Goal: Information Seeking & Learning: Learn about a topic

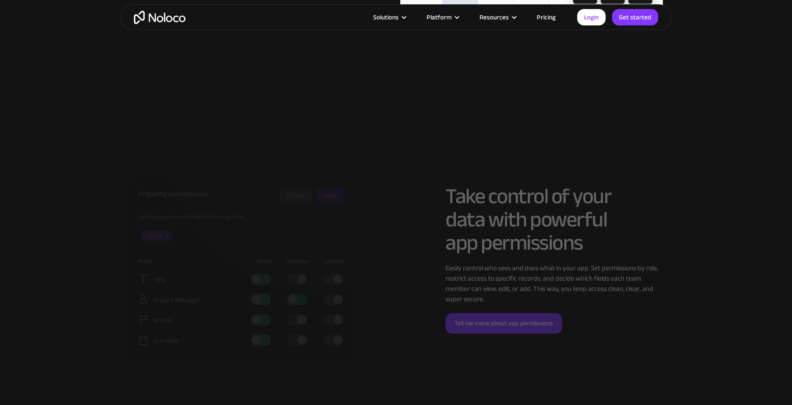
scroll to position [2119, 0]
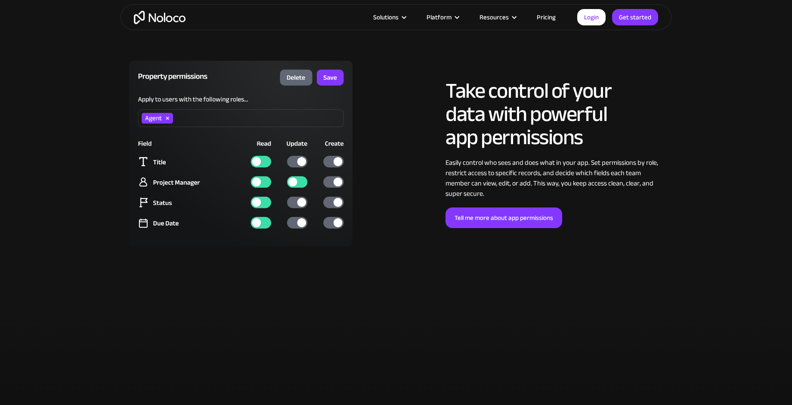
click at [544, 18] on link "Pricing" at bounding box center [546, 17] width 40 height 11
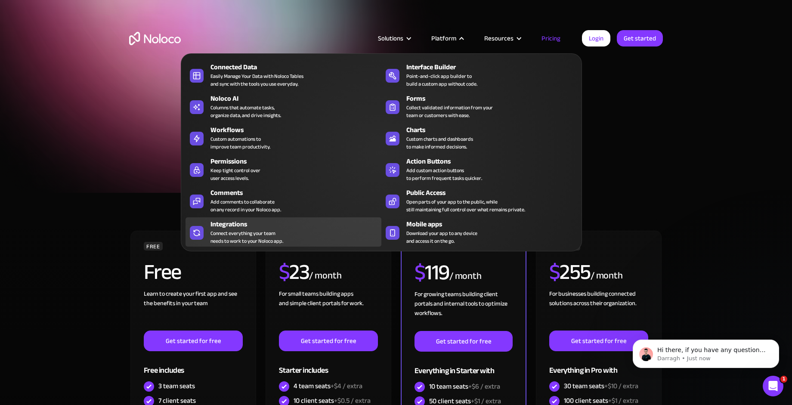
click at [224, 230] on div "Connect everything your team needs to work to your Noloco app." at bounding box center [246, 236] width 73 height 15
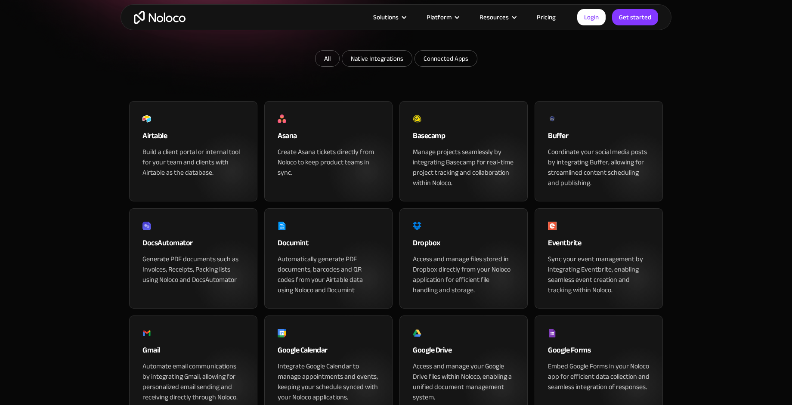
scroll to position [176, 0]
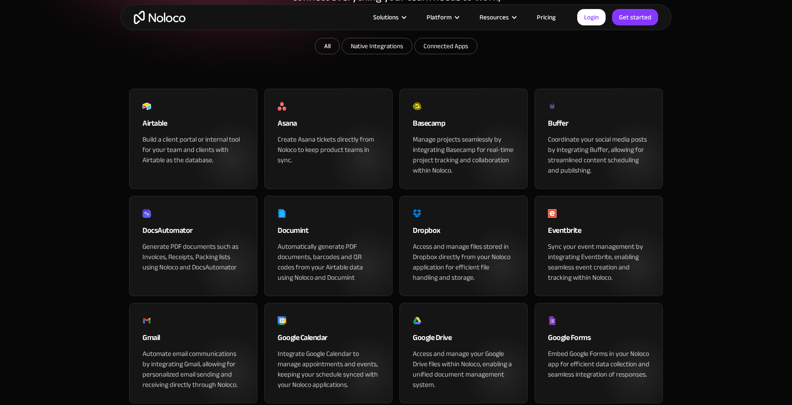
click at [191, 165] on div "Build a client portal or internal tool for your team and clients with Airtable …" at bounding box center [193, 149] width 102 height 31
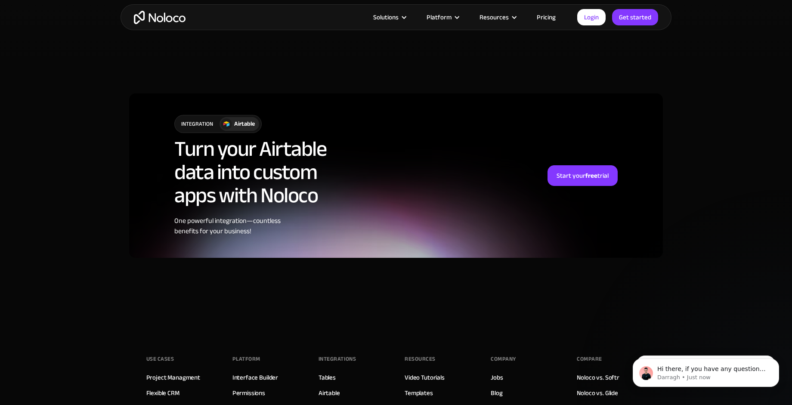
scroll to position [2299, 0]
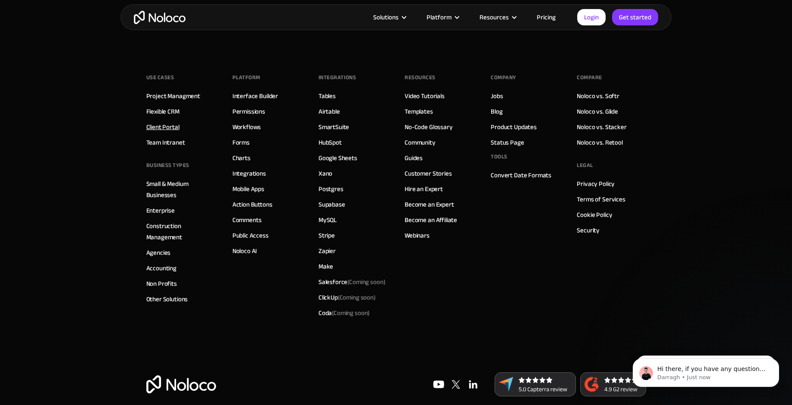
click at [175, 121] on link "Client Portal" at bounding box center [162, 126] width 33 height 11
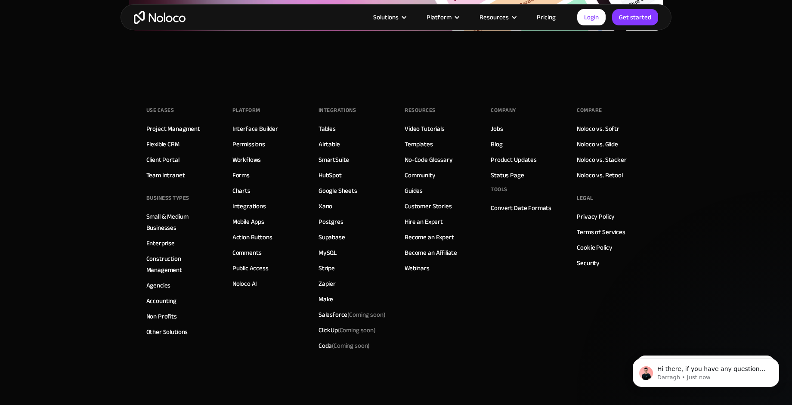
scroll to position [4792, 0]
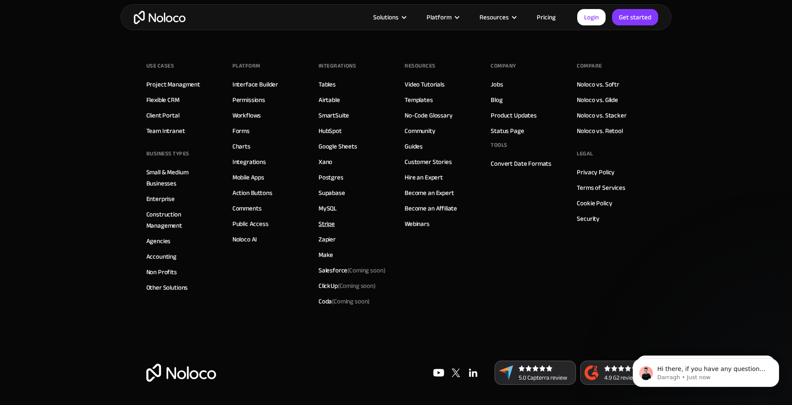
click at [326, 226] on link "Stripe" at bounding box center [327, 223] width 16 height 11
